Goal: Navigation & Orientation: Find specific page/section

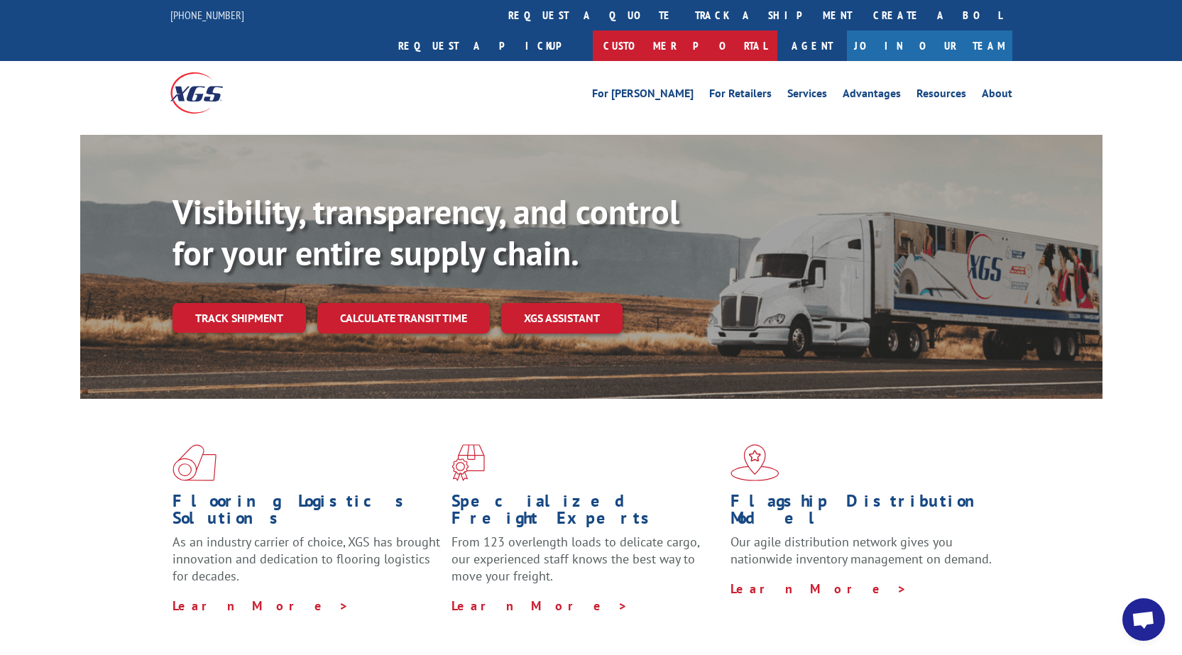
click at [777, 31] on link "Customer Portal" at bounding box center [685, 46] width 185 height 31
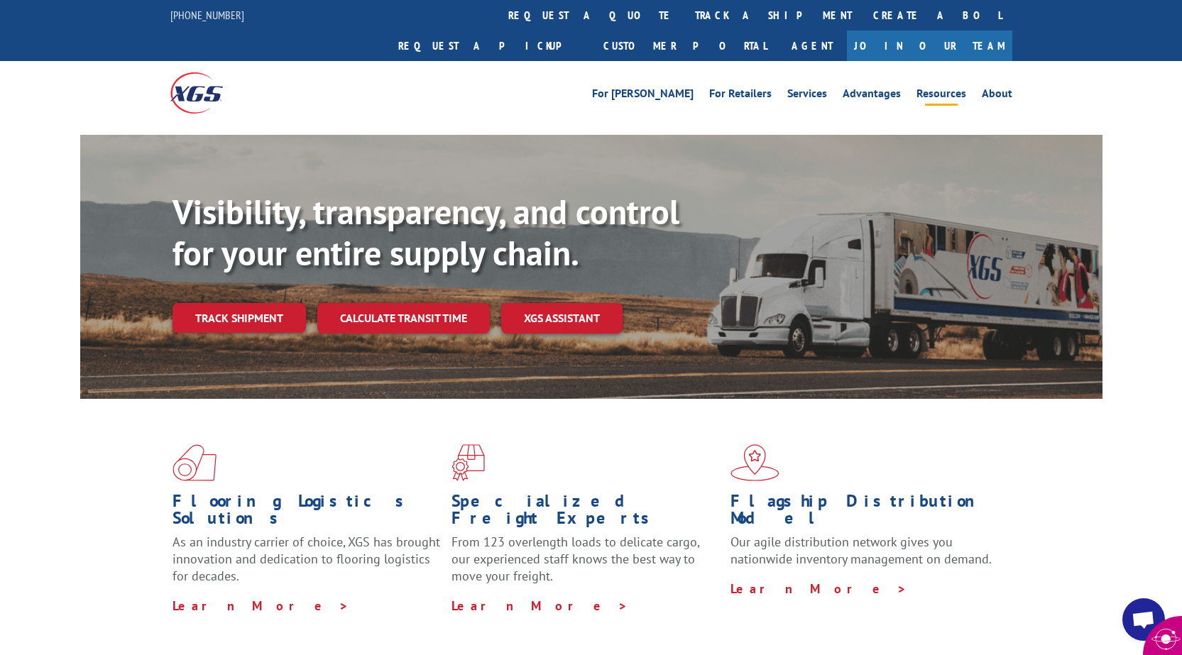
click at [948, 88] on link "Resources" at bounding box center [941, 96] width 50 height 16
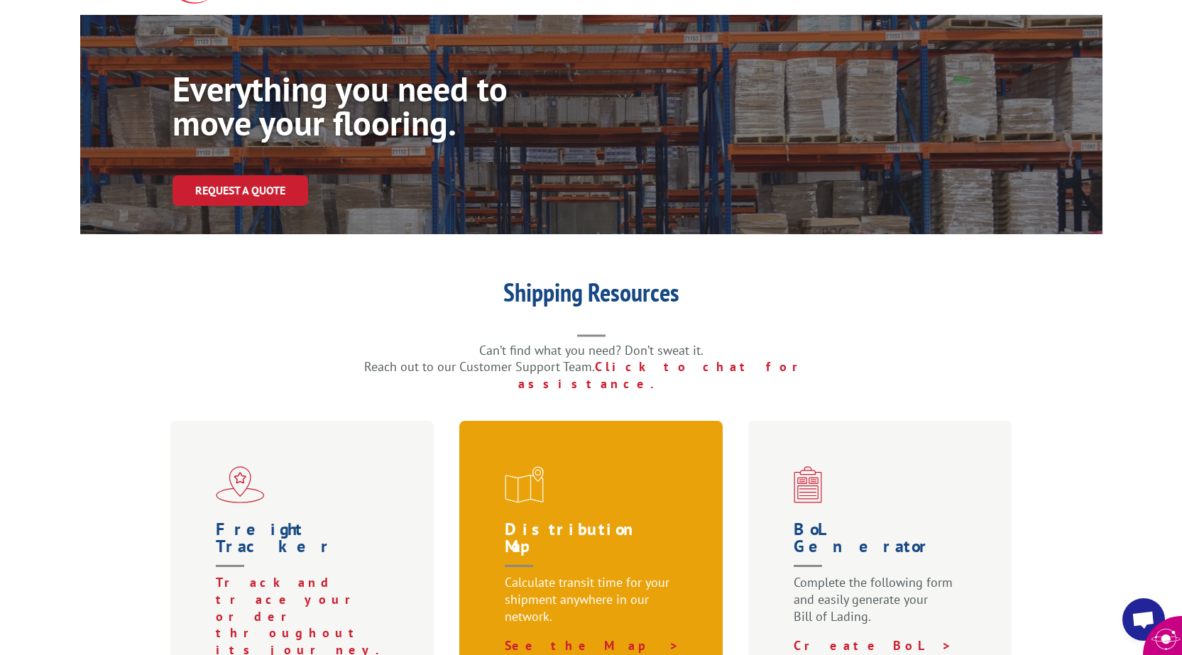
scroll to position [284, 0]
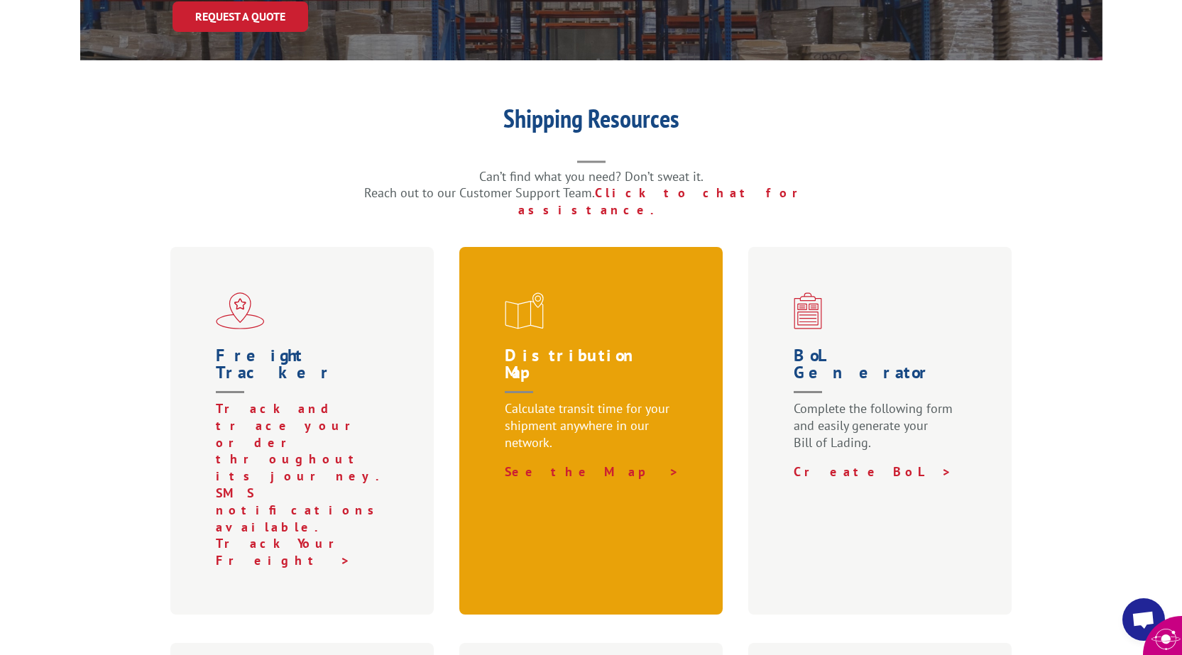
click at [545, 400] on p "Calculate transit time for your shipment anywhere in our network." at bounding box center [594, 431] width 179 height 63
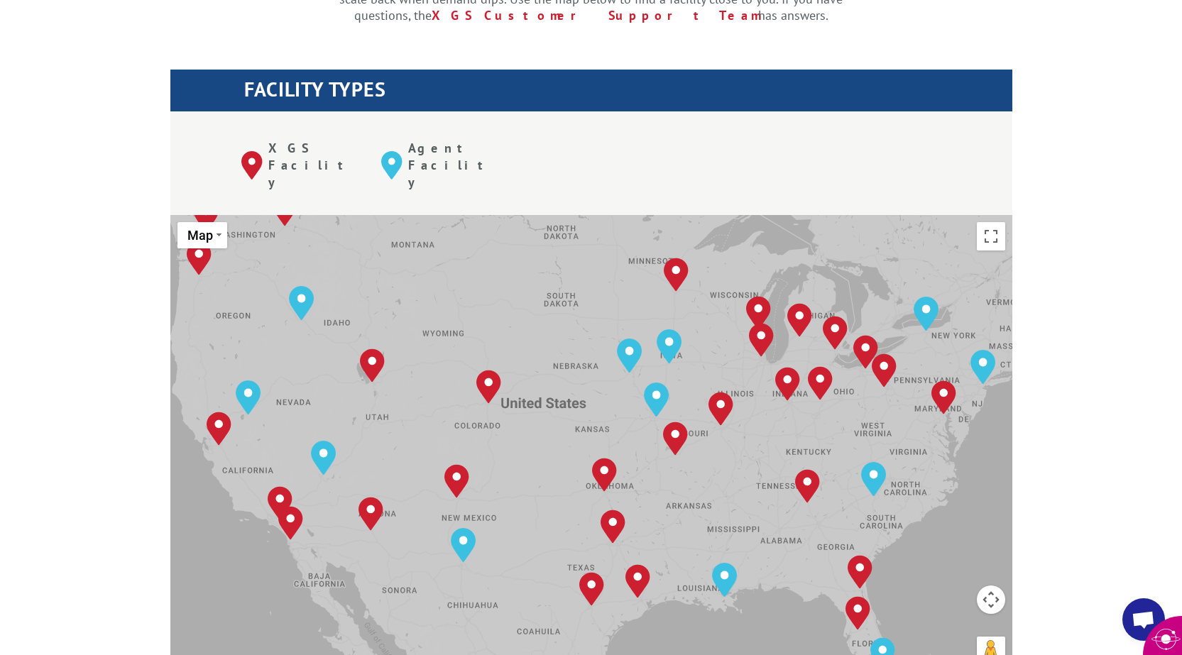
scroll to position [497, 0]
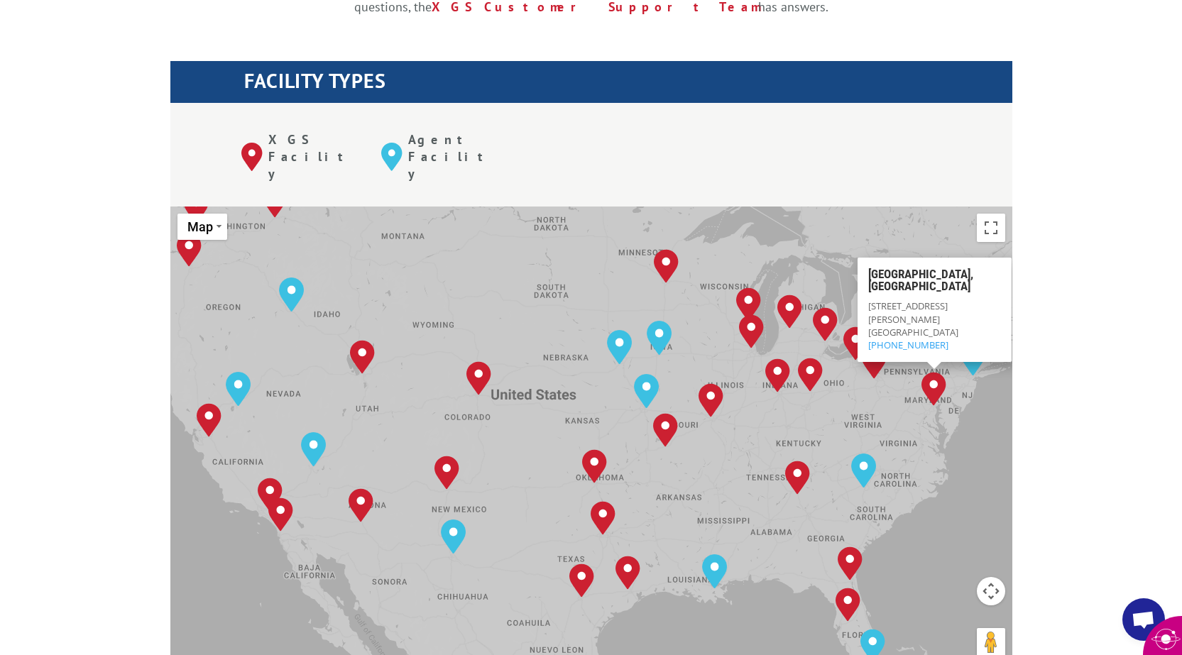
click at [98, 229] on div "The most powerful map in the flooring industry. Our nationwide network lets you…" at bounding box center [591, 557] width 1182 height 1356
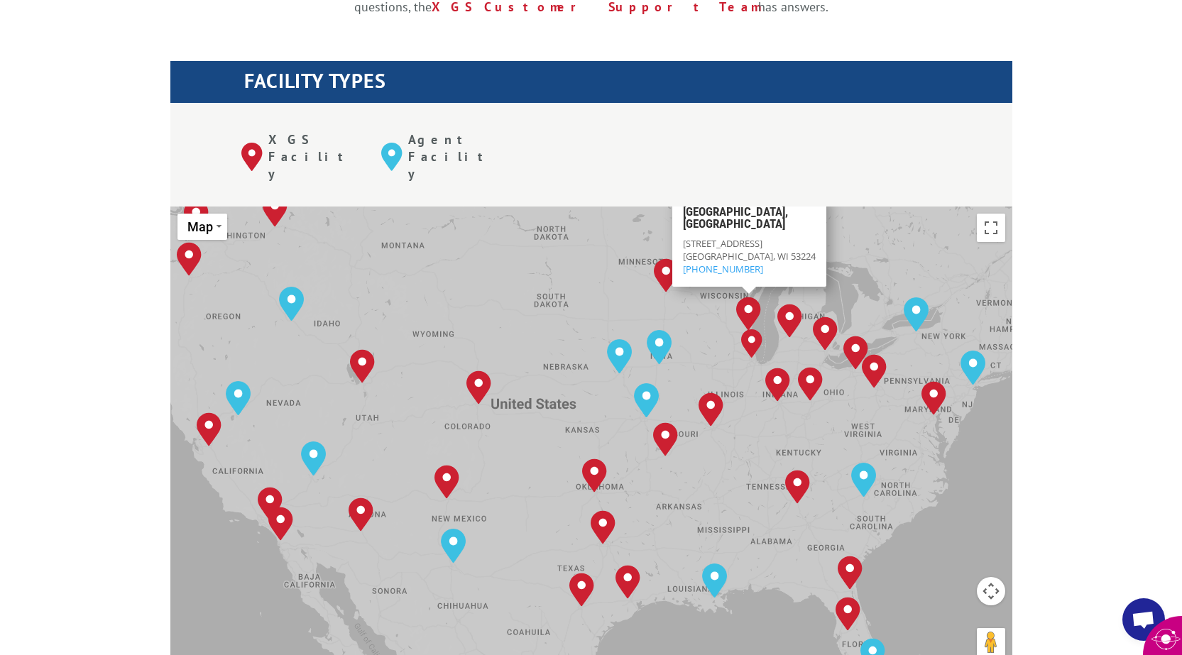
click at [916, 207] on div "Albuquerque, NM Baltimore, MD Boise, ID Charlotte, NC Chicago, IL Chino, CA Cle…" at bounding box center [591, 440] width 842 height 467
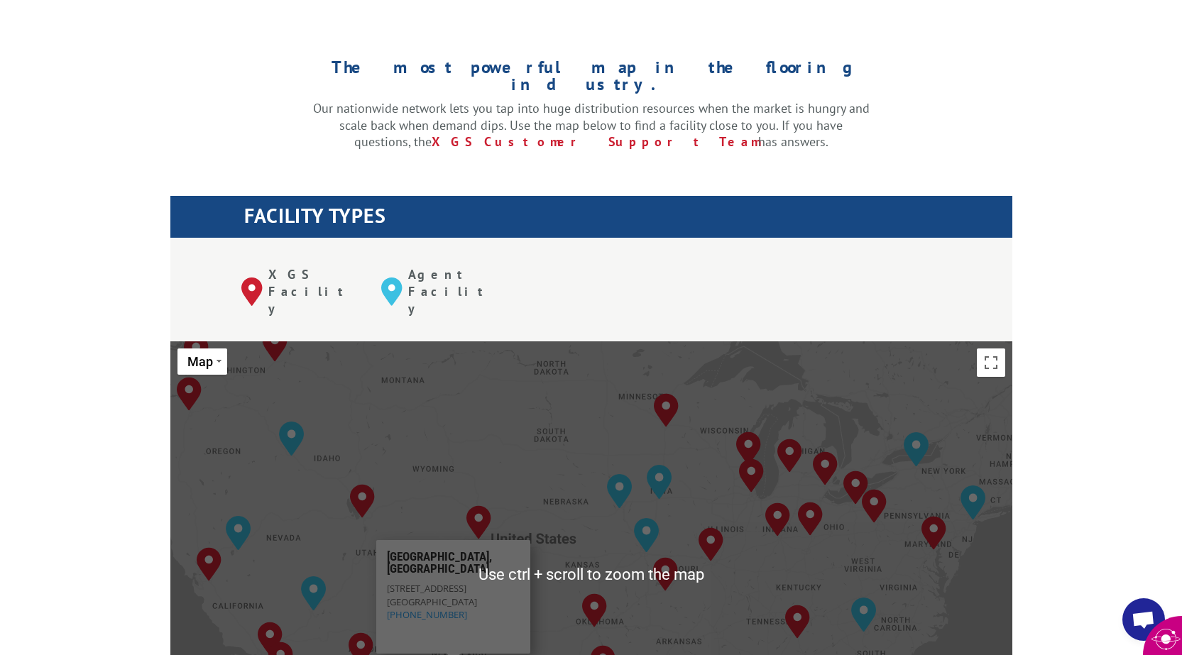
scroll to position [355, 0]
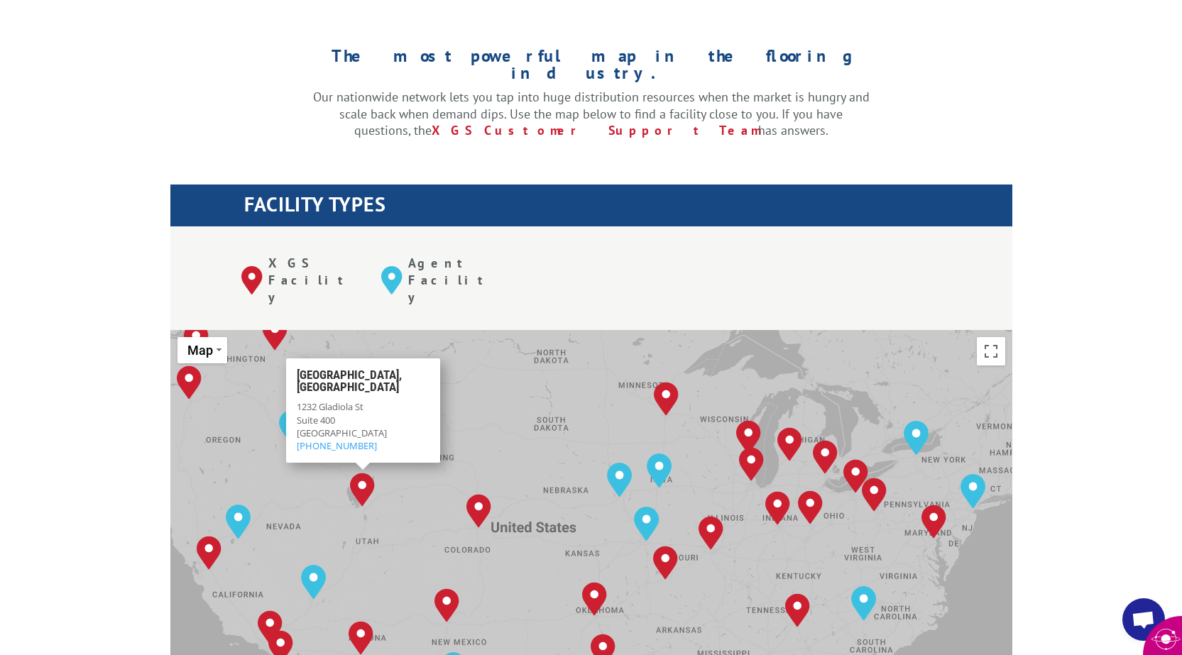
scroll to position [497, 0]
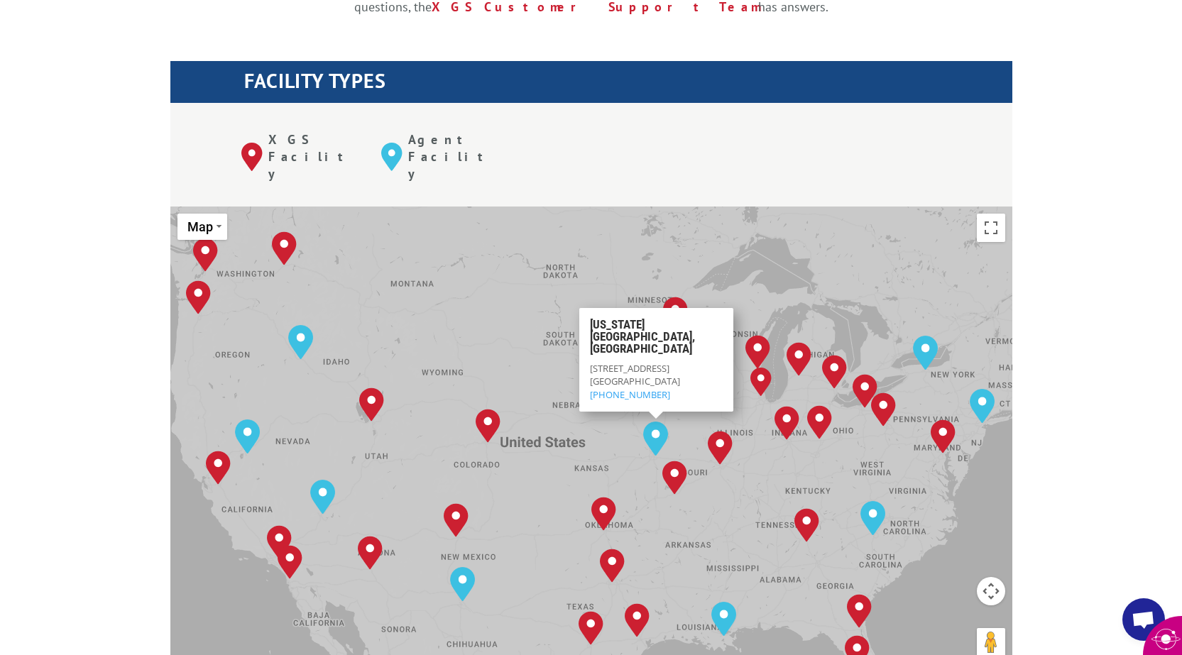
click at [522, 274] on div "Albuquerque, NM Baltimore, MD Boise, ID Charlotte, NC Chicago, IL Chino, CA Cle…" at bounding box center [591, 440] width 842 height 467
